Goal: Information Seeking & Learning: Check status

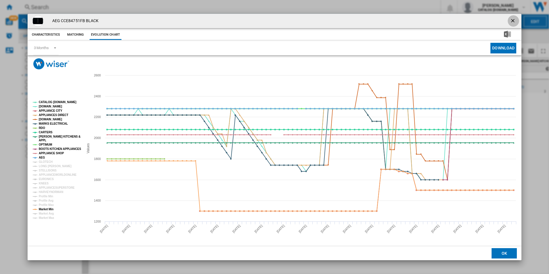
click at [512, 21] on ng-md-icon "getI18NText('BUTTONS.CLOSE_DIALOG')" at bounding box center [513, 21] width 7 height 7
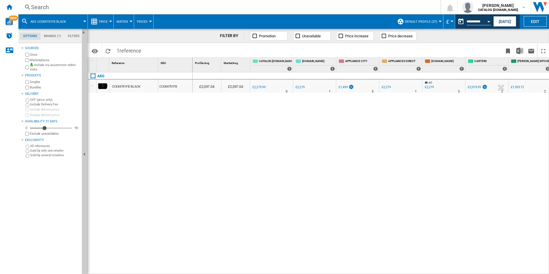
click at [42, 7] on div "Search" at bounding box center [228, 7] width 395 height 8
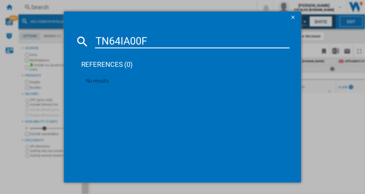
type input "TN64IA00FB"
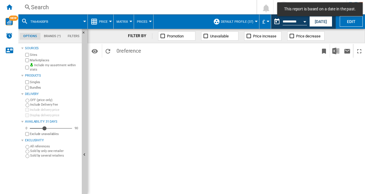
click at [322, 25] on button "[DATE]" at bounding box center [321, 21] width 23 height 11
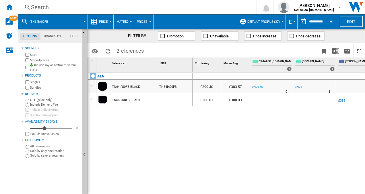
click at [52, 6] on div "Search" at bounding box center [136, 7] width 211 height 8
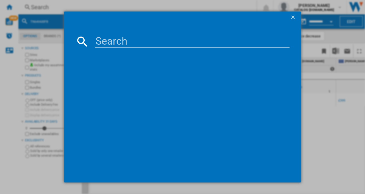
click at [161, 45] on input at bounding box center [192, 41] width 195 height 14
type input "TN64IA00FB"
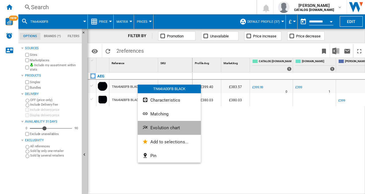
click at [166, 126] on span "Evolution chart" at bounding box center [166, 127] width 30 height 5
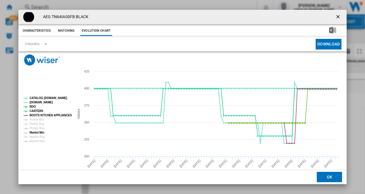
click at [40, 133] on tspan "Market Min" at bounding box center [37, 132] width 15 height 3
